Goal: Information Seeking & Learning: Learn about a topic

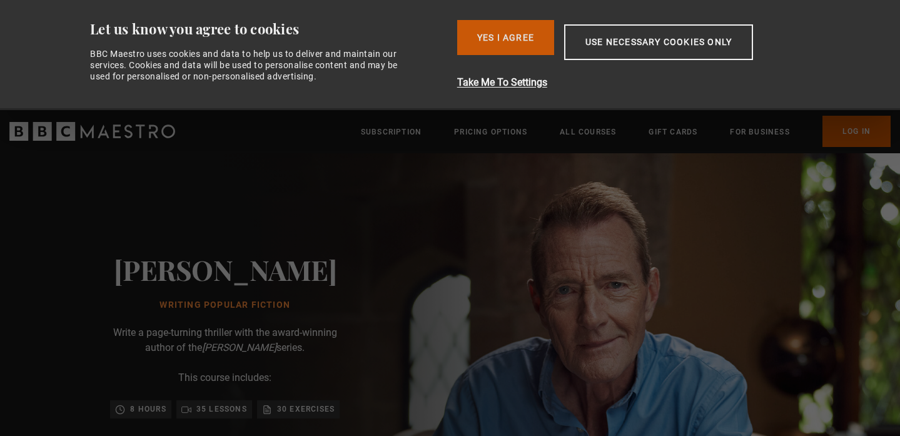
click at [477, 38] on button "Yes I Agree" at bounding box center [505, 37] width 97 height 35
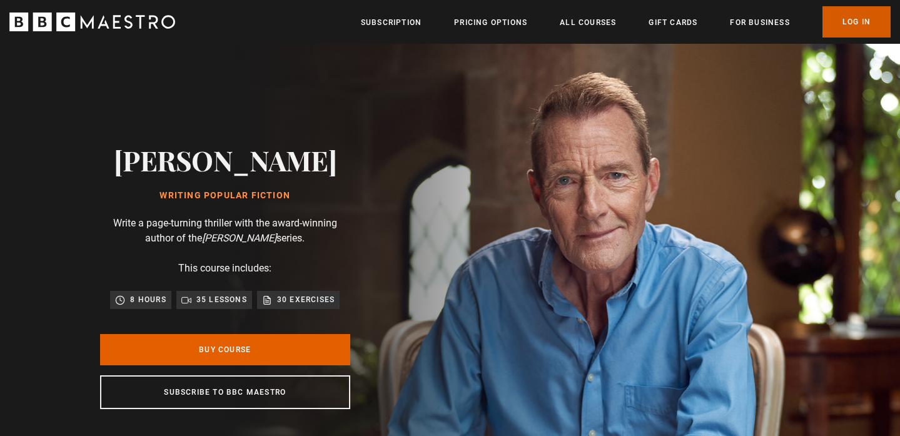
click at [857, 21] on link "Log In" at bounding box center [856, 21] width 68 height 31
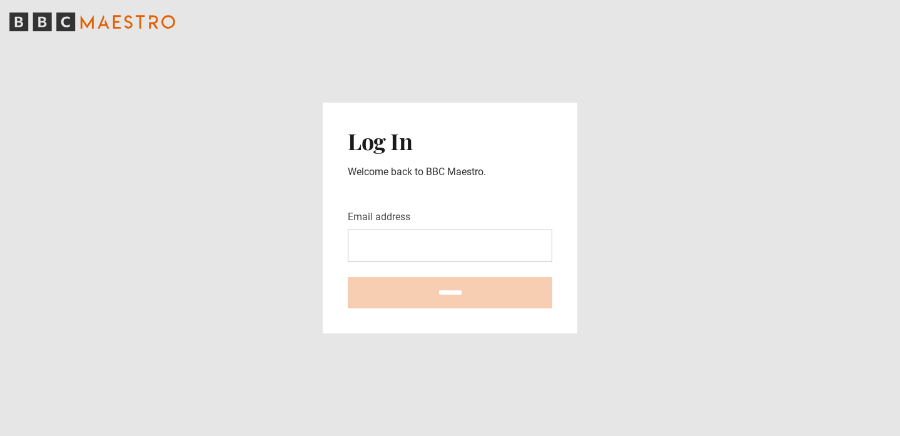
type input "**********"
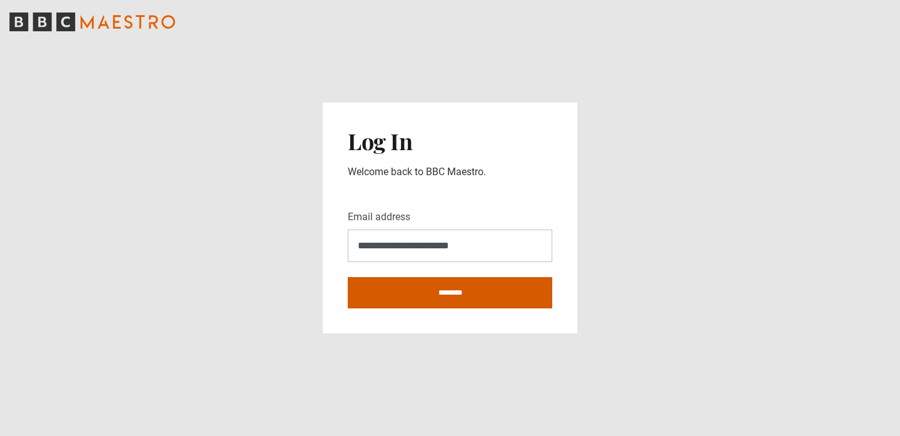
click at [484, 283] on input "********" at bounding box center [450, 292] width 205 height 31
type input "**********"
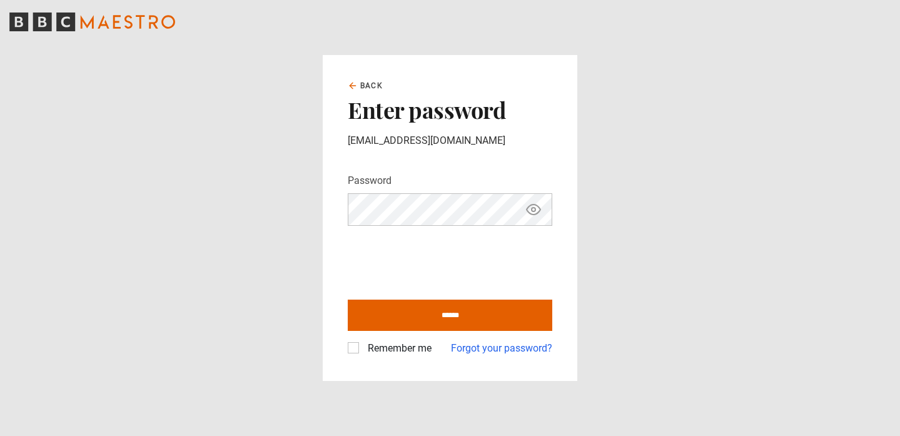
click at [410, 348] on label "Remember me" at bounding box center [397, 348] width 69 height 15
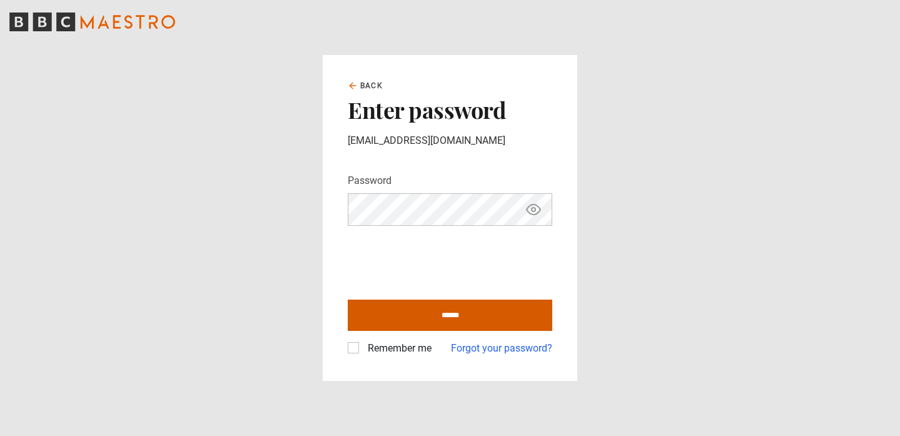
click at [436, 319] on input "******" at bounding box center [450, 315] width 205 height 31
type input "**********"
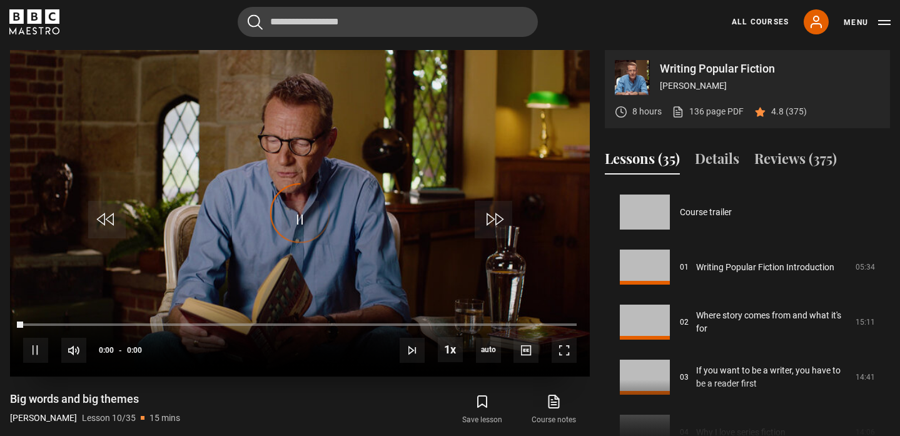
scroll to position [495, 0]
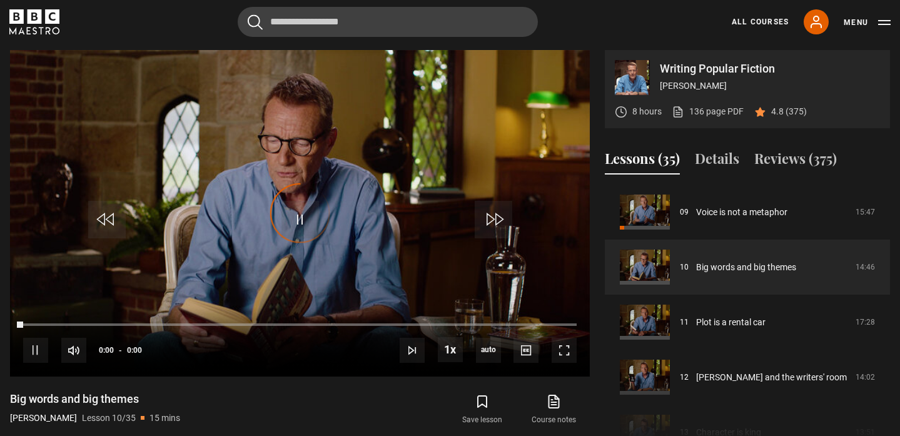
click at [64, 28] on div "Cancel Courses Previous courses Next courses Lessons Recent searches Trending s…" at bounding box center [449, 22] width 881 height 30
click at [39, 15] on icon "BBC Maestro" at bounding box center [35, 16] width 14 height 14
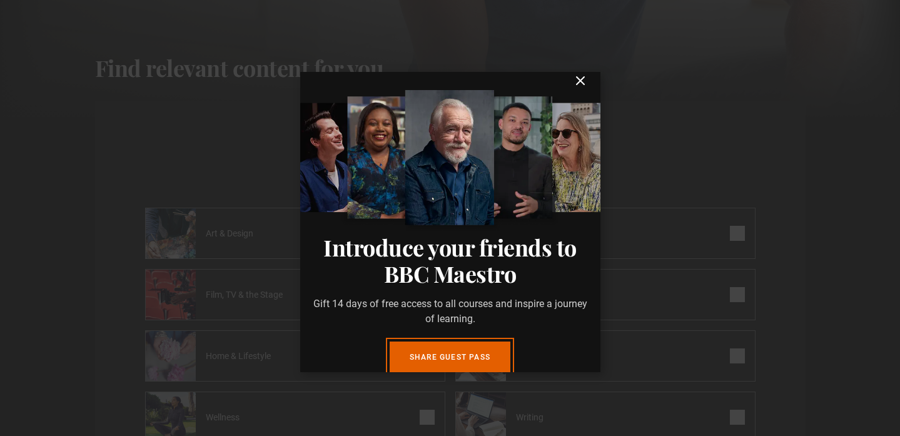
scroll to position [434, 0]
click at [582, 88] on icon "submit" at bounding box center [580, 80] width 15 height 15
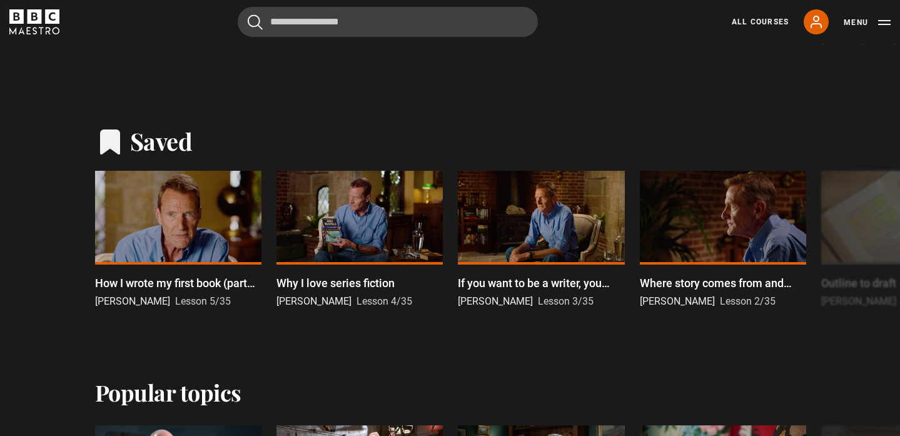
scroll to position [1129, 0]
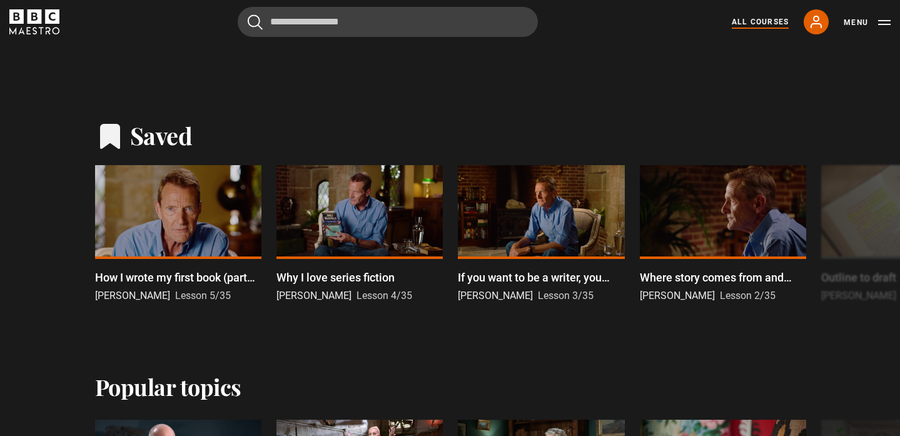
click at [759, 23] on link "All Courses" at bounding box center [760, 21] width 57 height 11
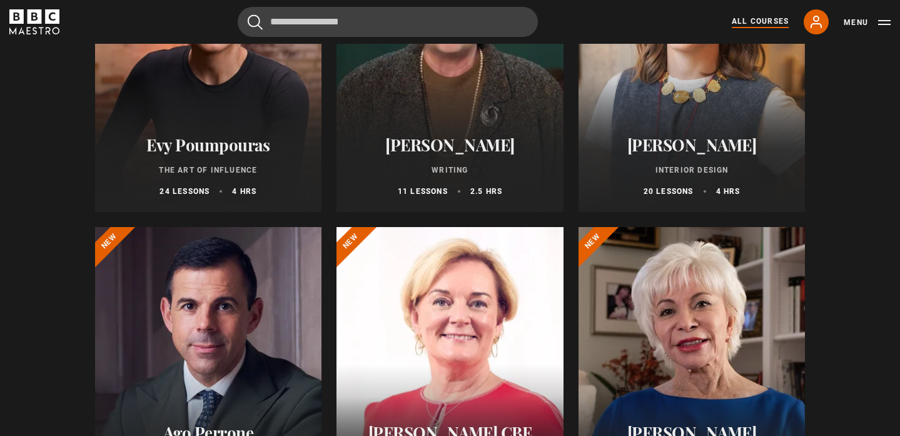
scroll to position [245, 0]
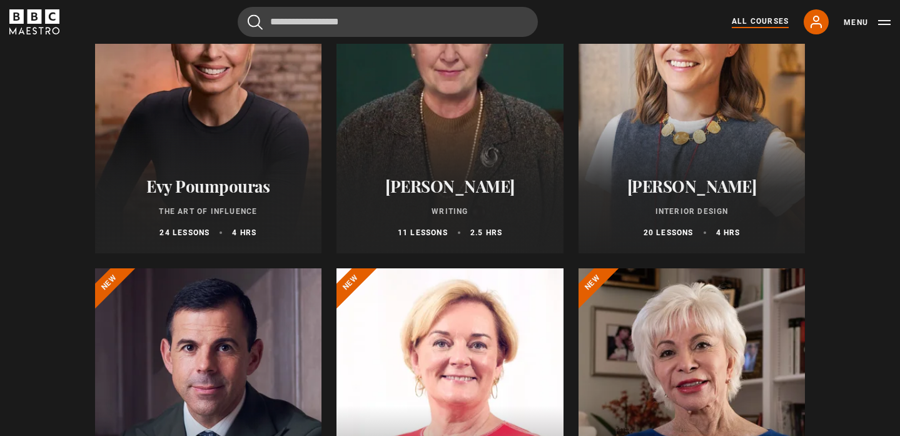
click at [488, 168] on div "[PERSON_NAME] Writing 11 lessons 2.5 hrs" at bounding box center [449, 207] width 227 height 92
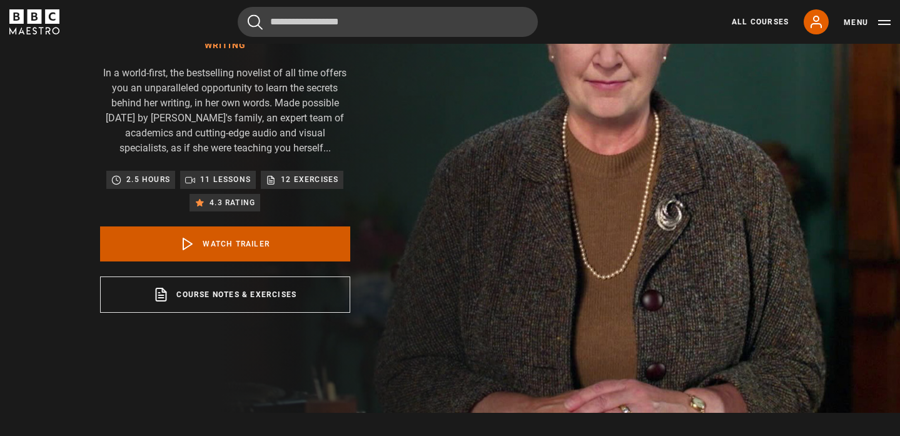
click at [205, 248] on link "Watch Trailer" at bounding box center [225, 243] width 250 height 35
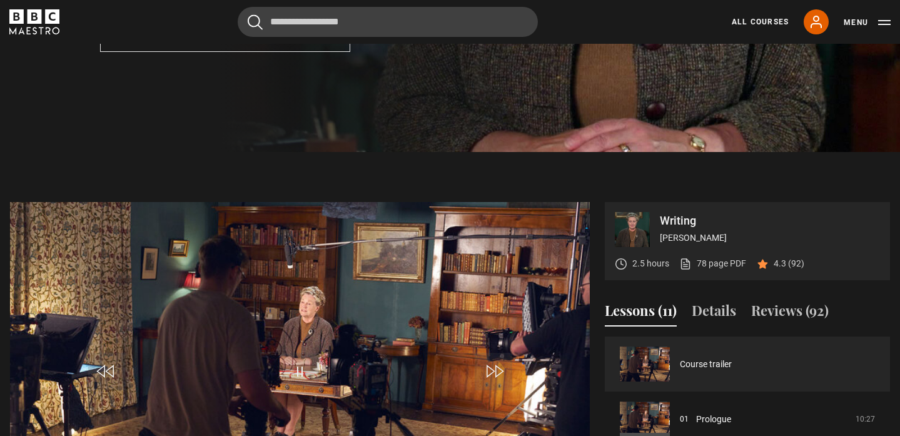
scroll to position [518, 0]
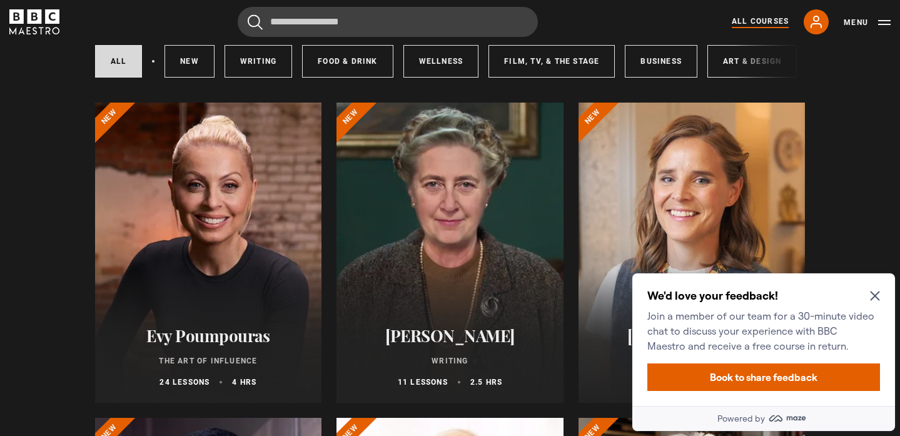
scroll to position [117, 0]
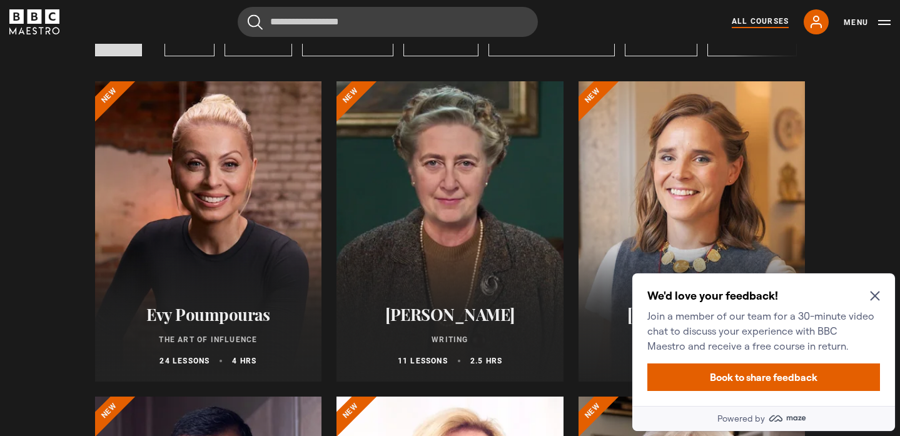
click at [877, 285] on div "We'd love your feedback! Join a member of our team for a 30-minute video chat t…" at bounding box center [763, 339] width 263 height 133
click at [878, 292] on icon "Close Maze Prompt" at bounding box center [874, 295] width 9 height 9
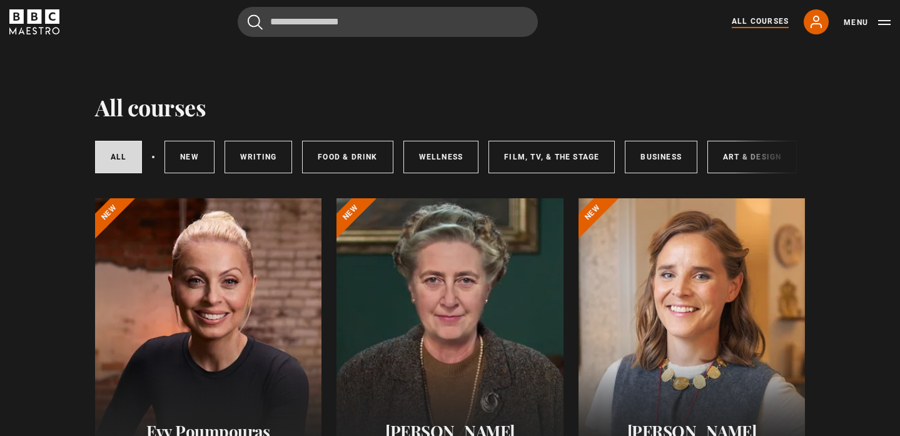
scroll to position [275, 0]
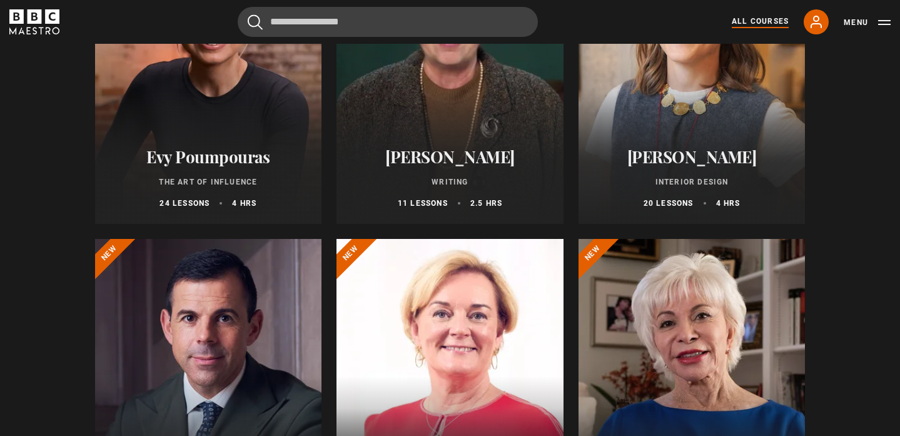
click at [141, 160] on h2 "Evy Poumpouras" at bounding box center [208, 156] width 197 height 19
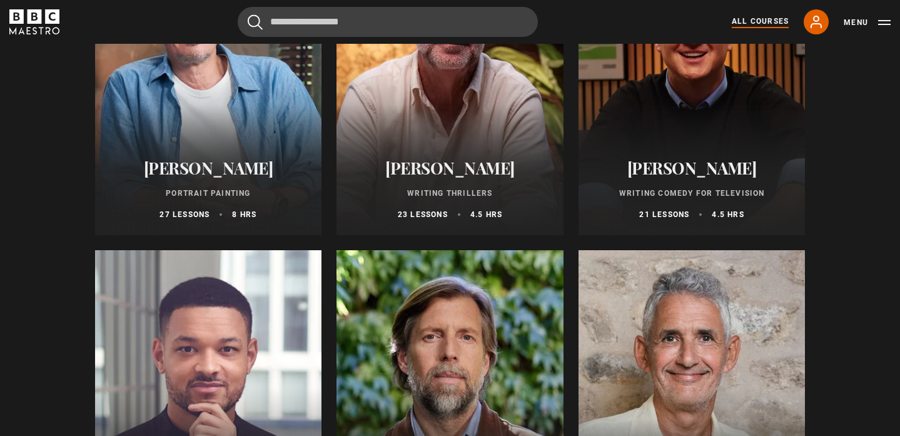
scroll to position [927, 0]
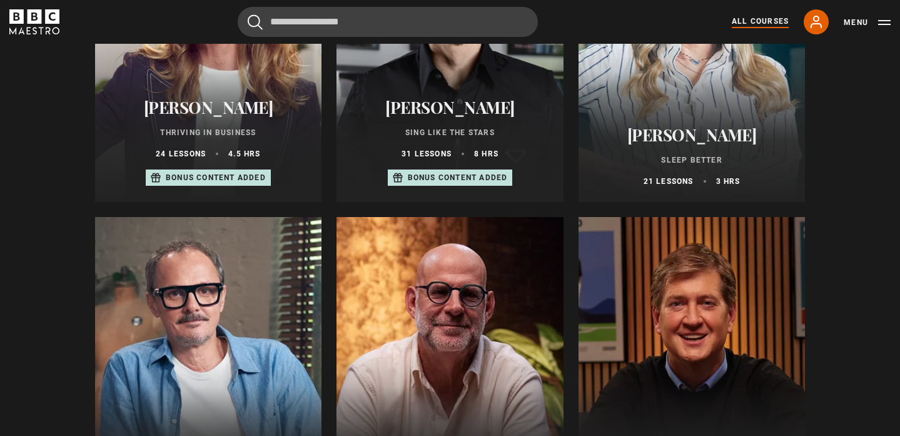
click at [434, 299] on div at bounding box center [449, 367] width 227 height 300
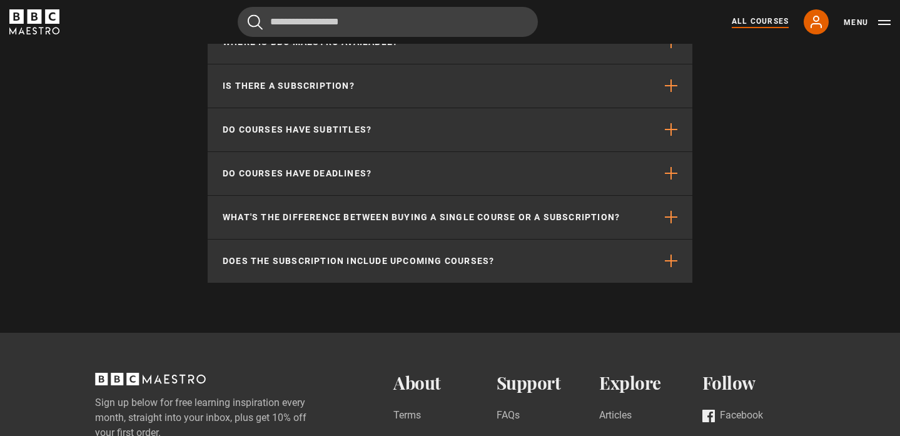
scroll to position [5472, 0]
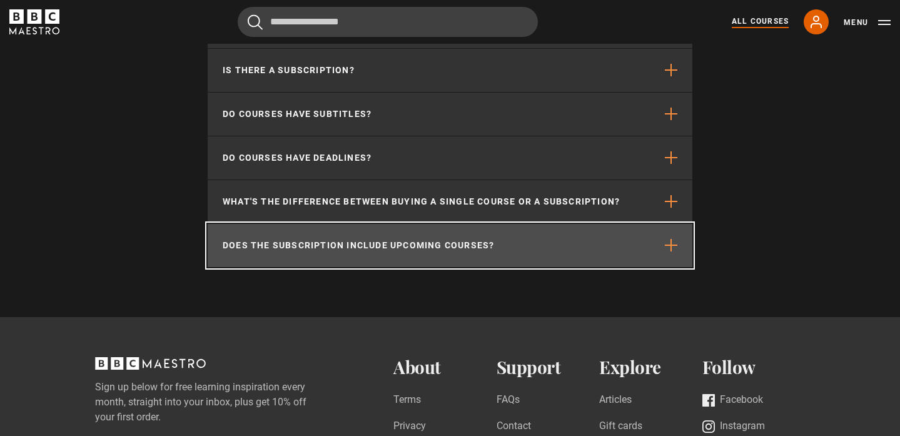
click at [332, 240] on p "Does the subscription include upcoming courses?" at bounding box center [358, 245] width 271 height 13
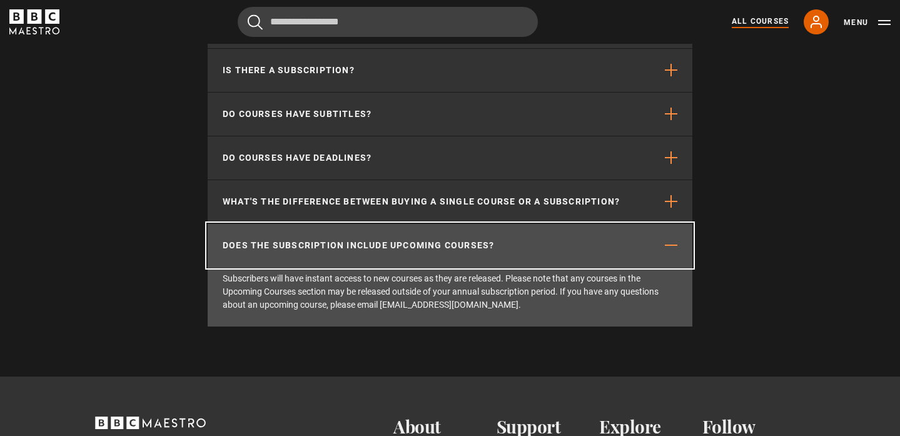
click at [332, 241] on p "Does the subscription include upcoming courses?" at bounding box center [358, 245] width 271 height 13
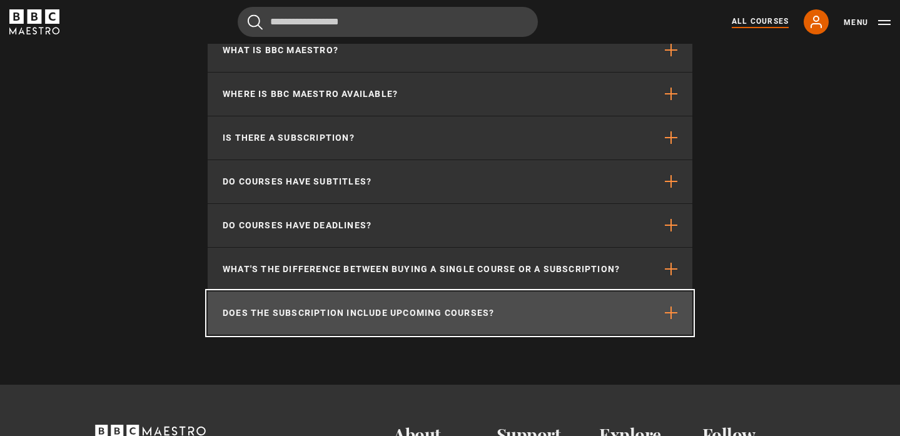
scroll to position [5382, 0]
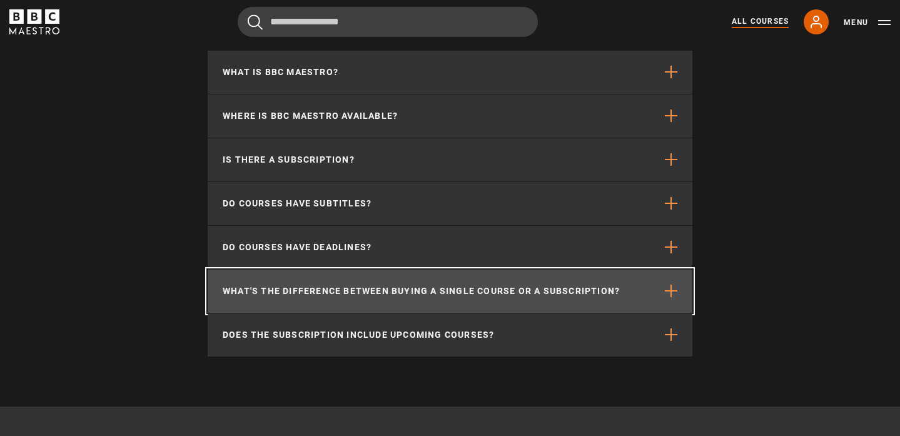
click at [673, 285] on span "button" at bounding box center [671, 291] width 13 height 13
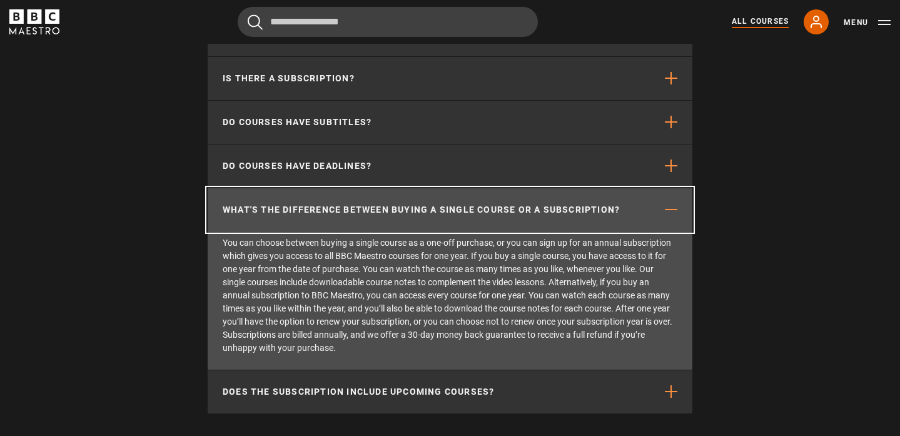
scroll to position [5470, 0]
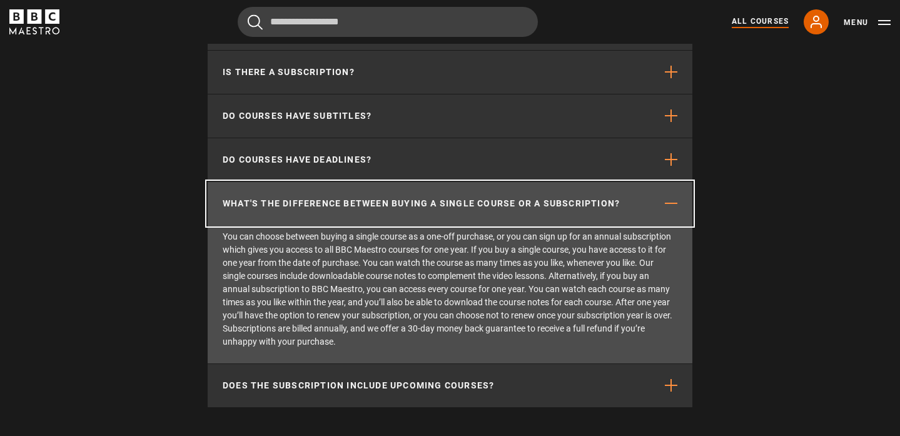
click at [669, 197] on span "button" at bounding box center [671, 203] width 13 height 13
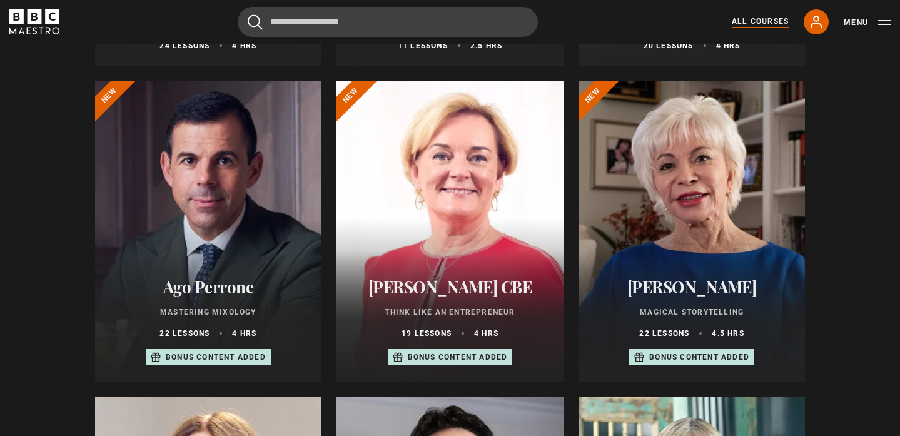
scroll to position [0, 0]
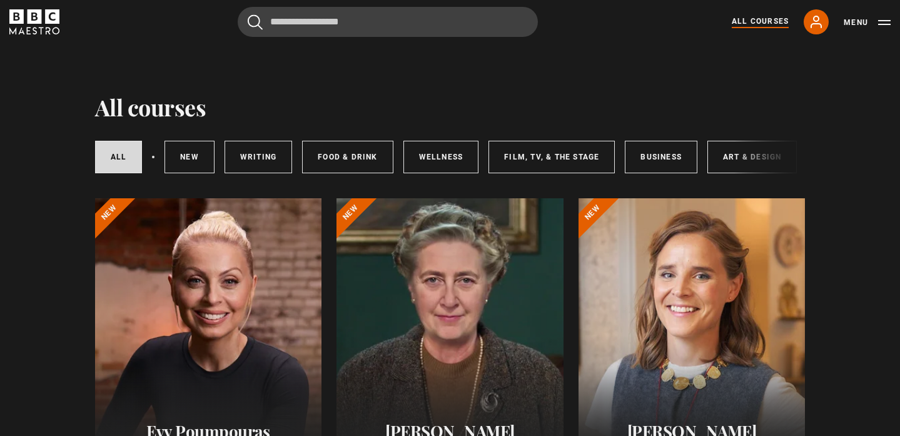
click at [270, 152] on link "Writing" at bounding box center [259, 157] width 68 height 33
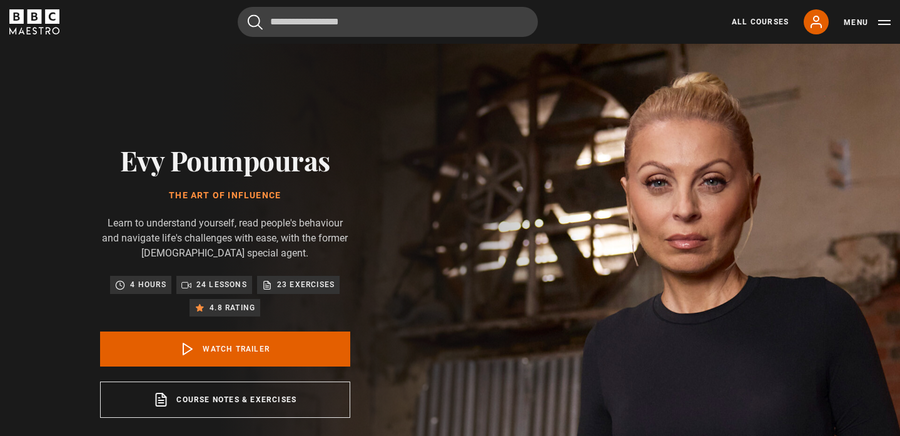
click at [102, 169] on h2 "Evy Poumpouras" at bounding box center [225, 160] width 250 height 32
copy h2 "Evy Poumpouras"
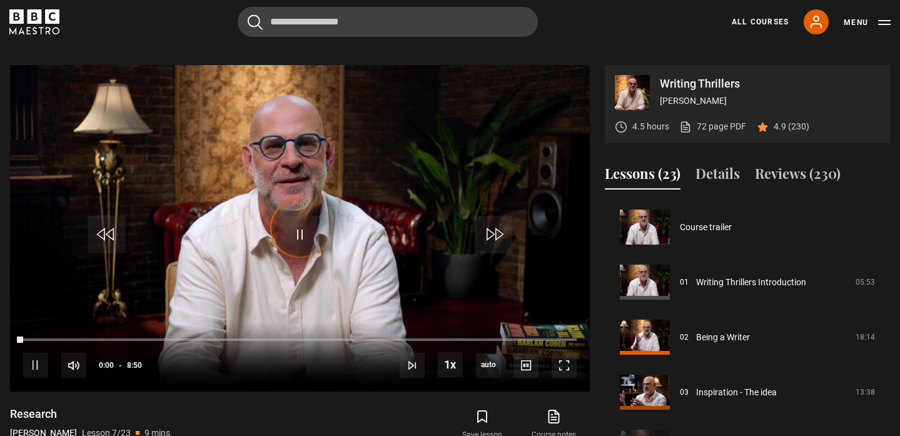
scroll to position [330, 0]
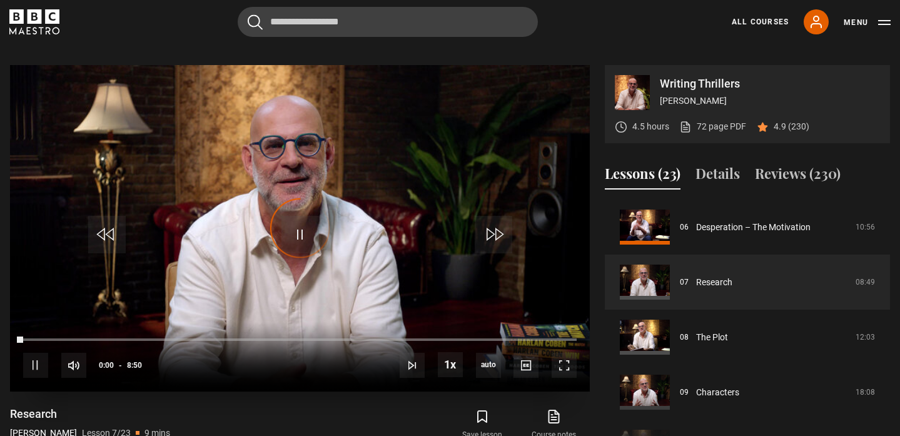
click at [300, 218] on div "Video Player is loading." at bounding box center [300, 228] width 63 height 63
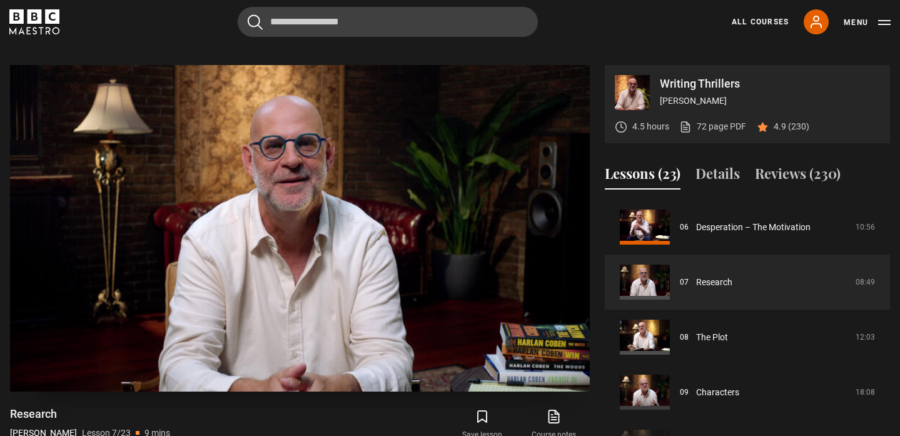
click at [300, 218] on span "Video Player" at bounding box center [300, 235] width 38 height 38
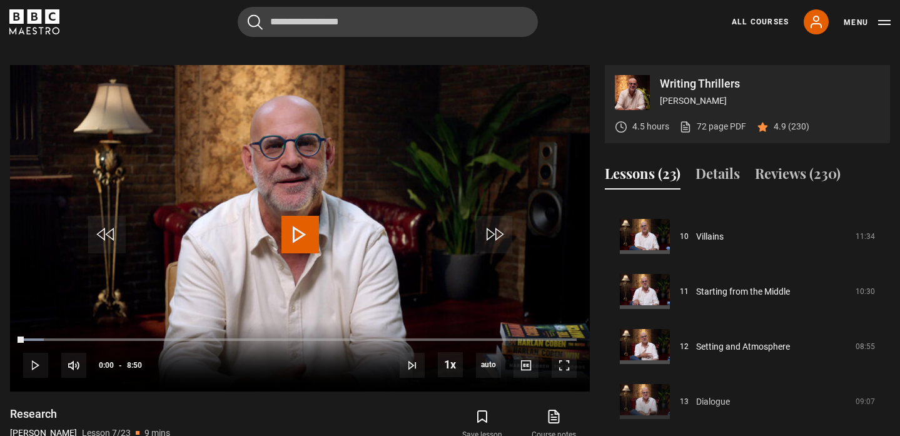
scroll to position [571, 0]
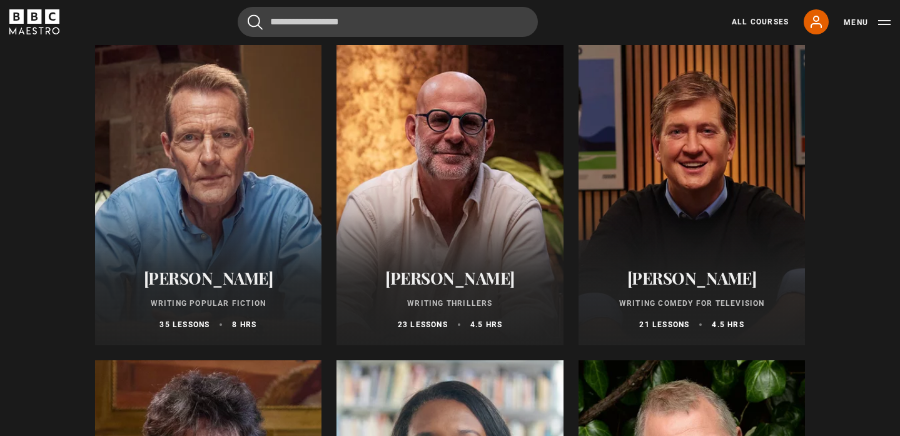
scroll to position [849, 0]
